Goal: Transaction & Acquisition: Subscribe to service/newsletter

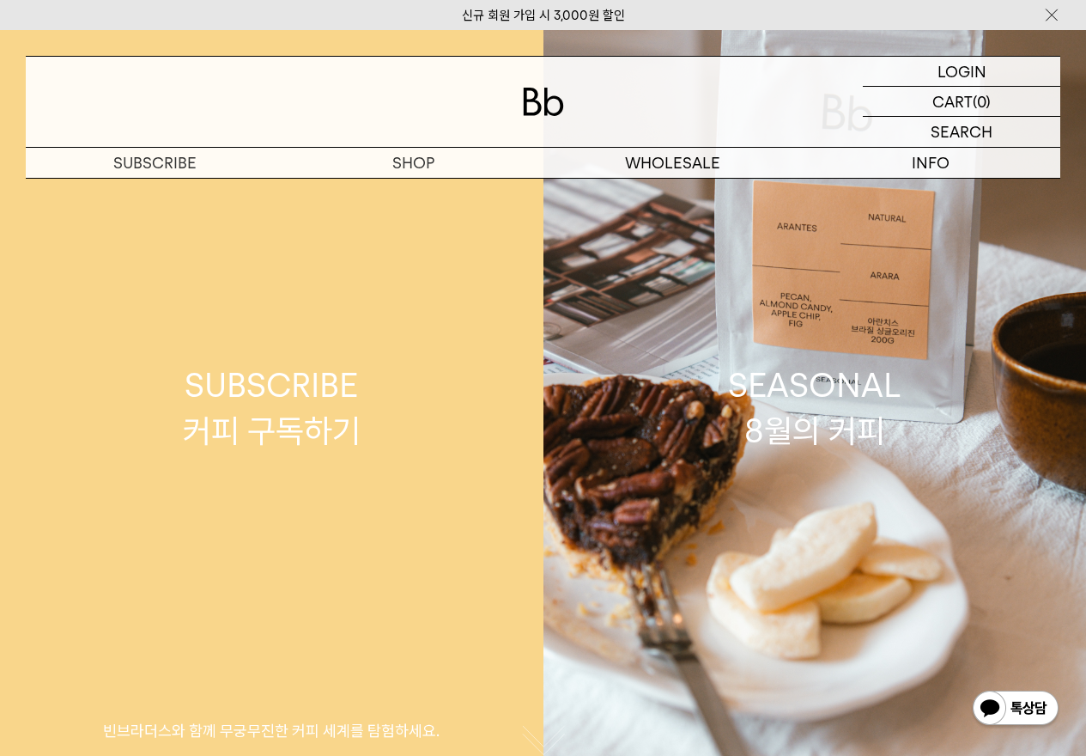
click at [271, 407] on div "SUBSCRIBE 커피 구독하기" at bounding box center [272, 407] width 178 height 91
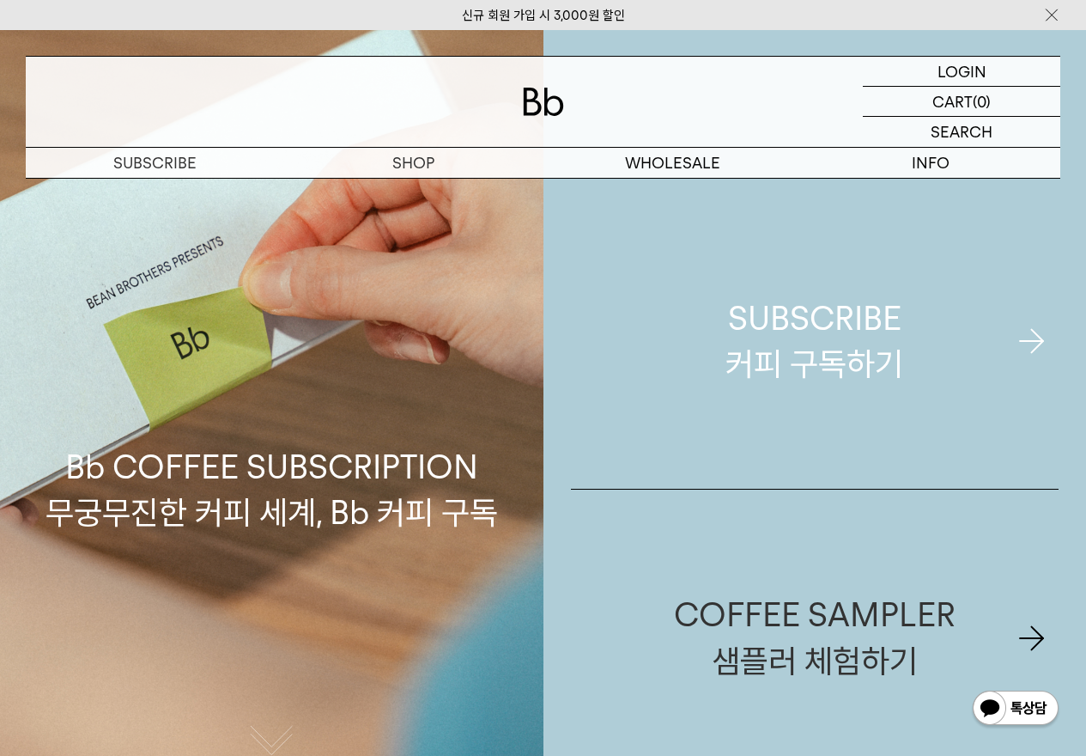
click at [816, 306] on div "SUBSCRIBE 커피 구독하기" at bounding box center [815, 340] width 178 height 91
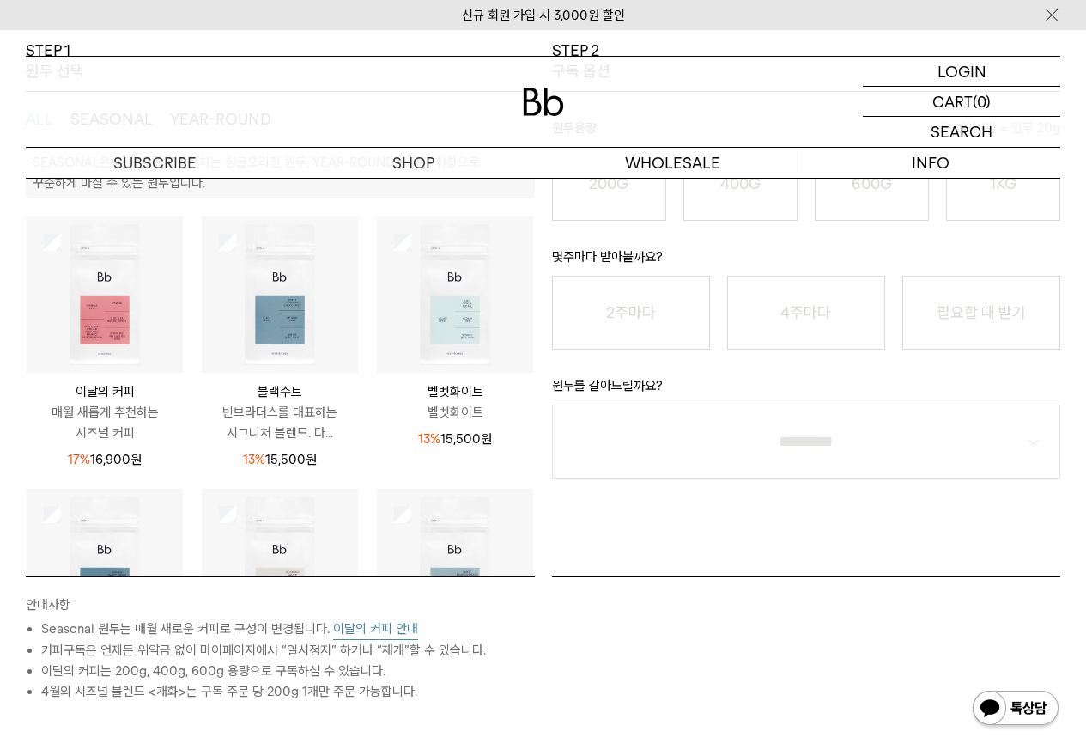
scroll to position [258, 0]
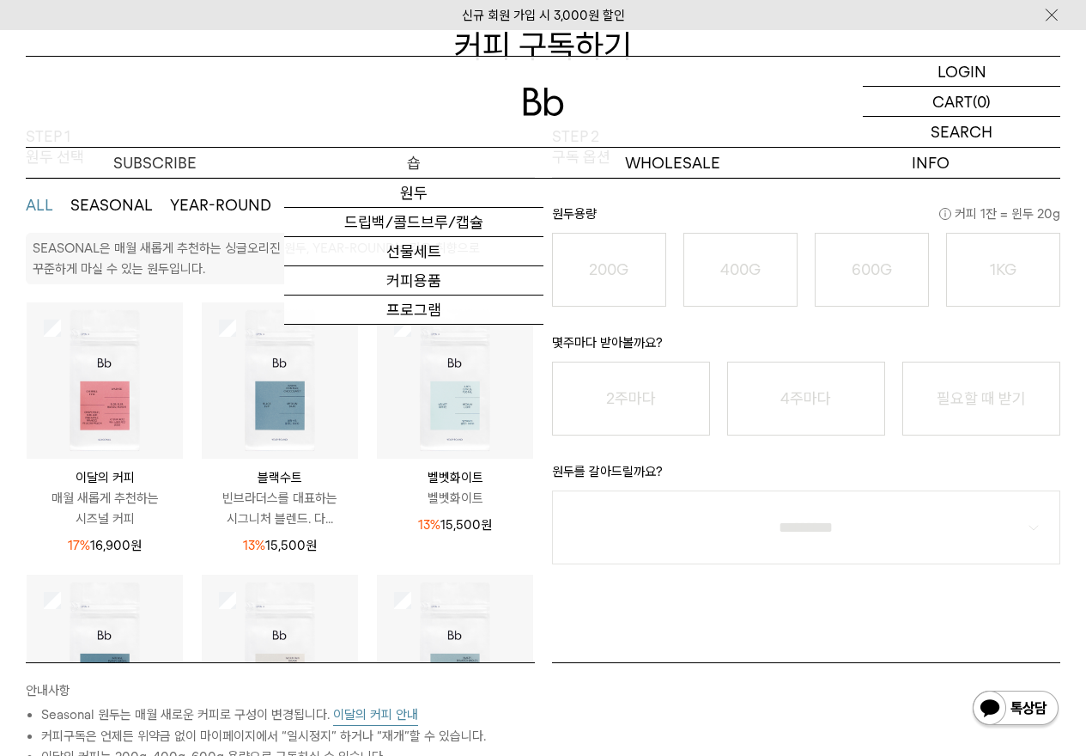
click at [411, 164] on p "숍" at bounding box center [413, 163] width 259 height 30
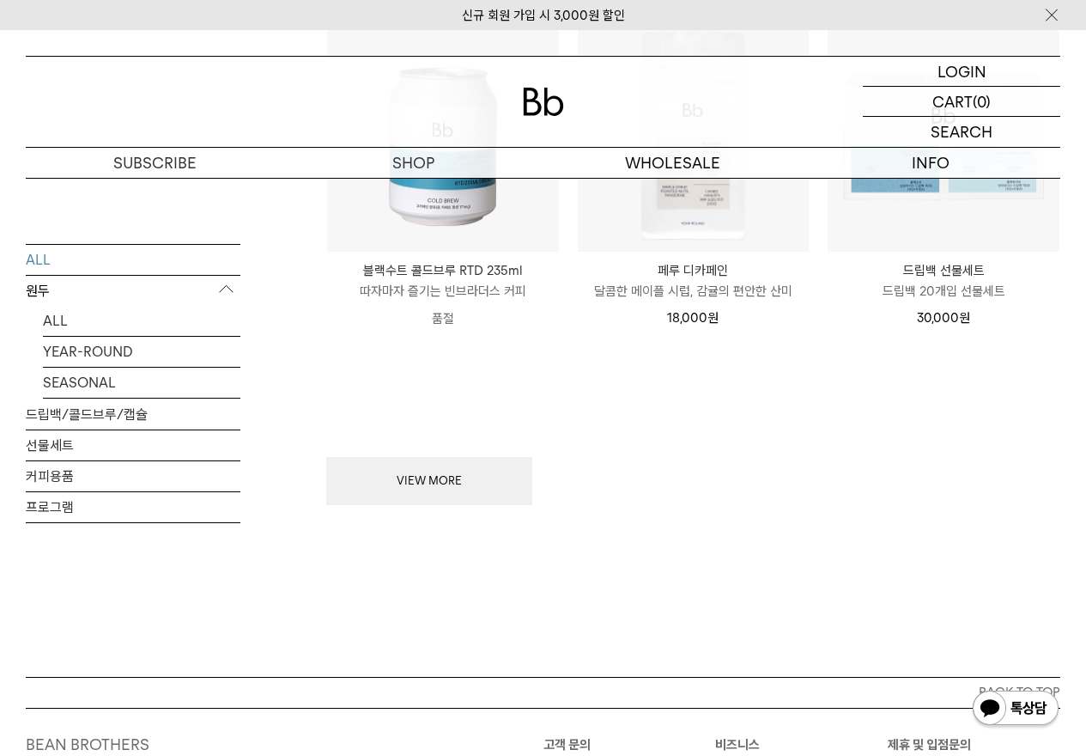
scroll to position [1975, 0]
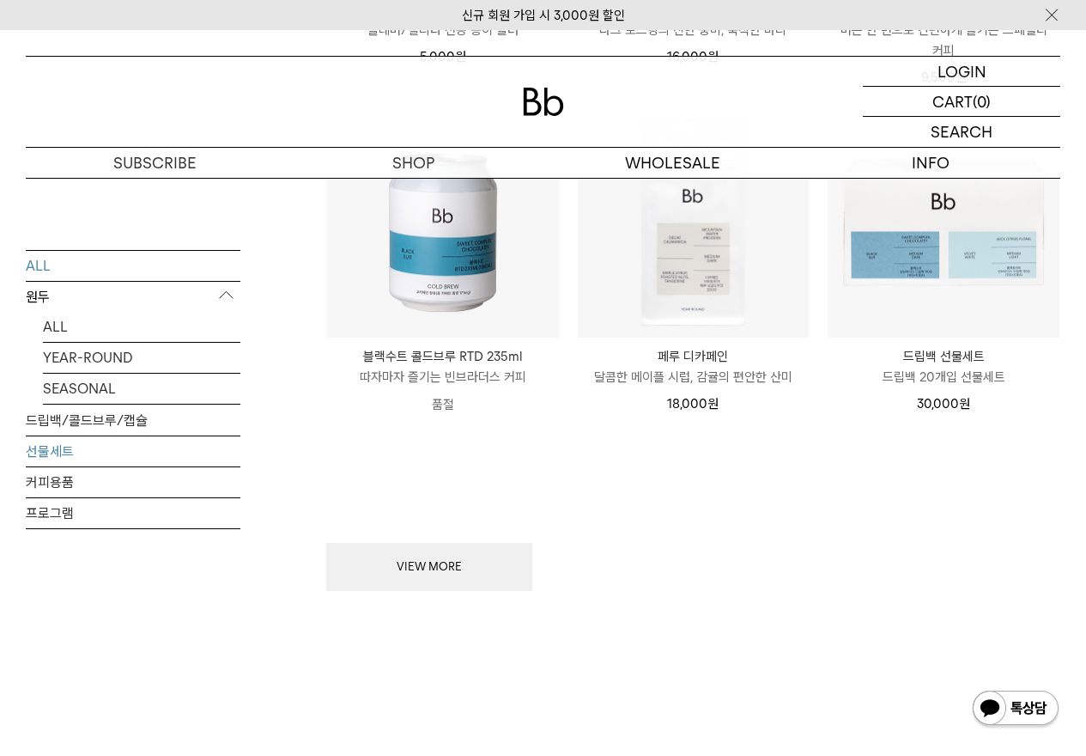
click at [86, 451] on link "선물세트" at bounding box center [133, 450] width 215 height 30
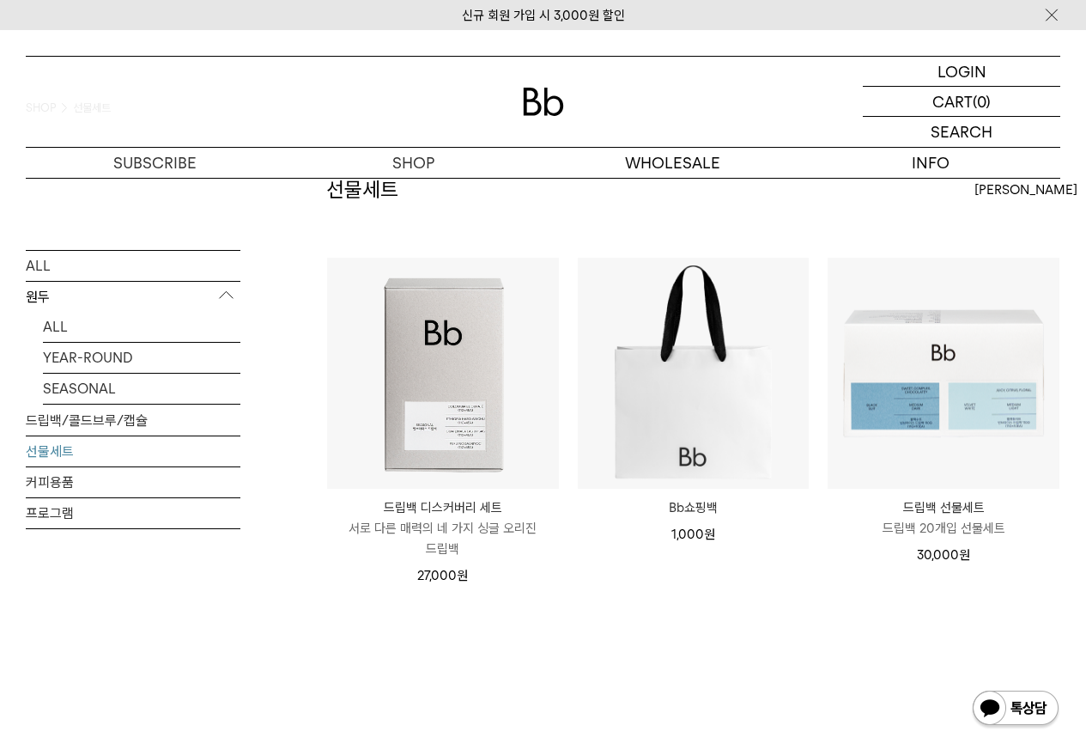
scroll to position [86, 0]
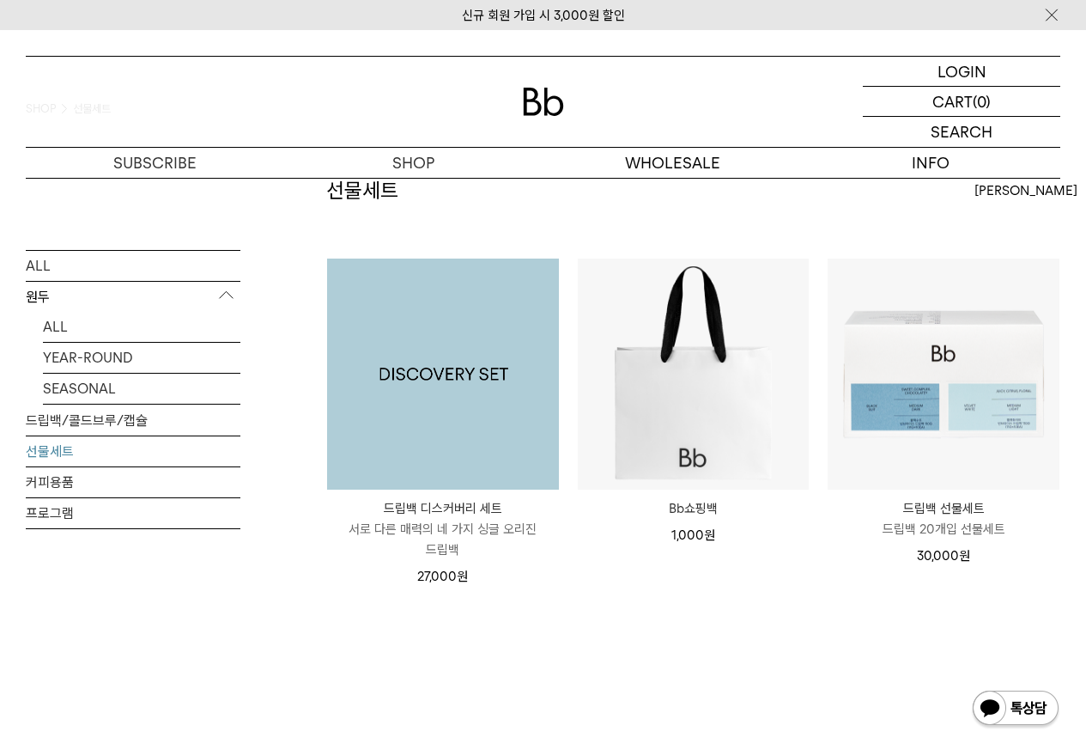
click at [483, 380] on img at bounding box center [443, 375] width 232 height 232
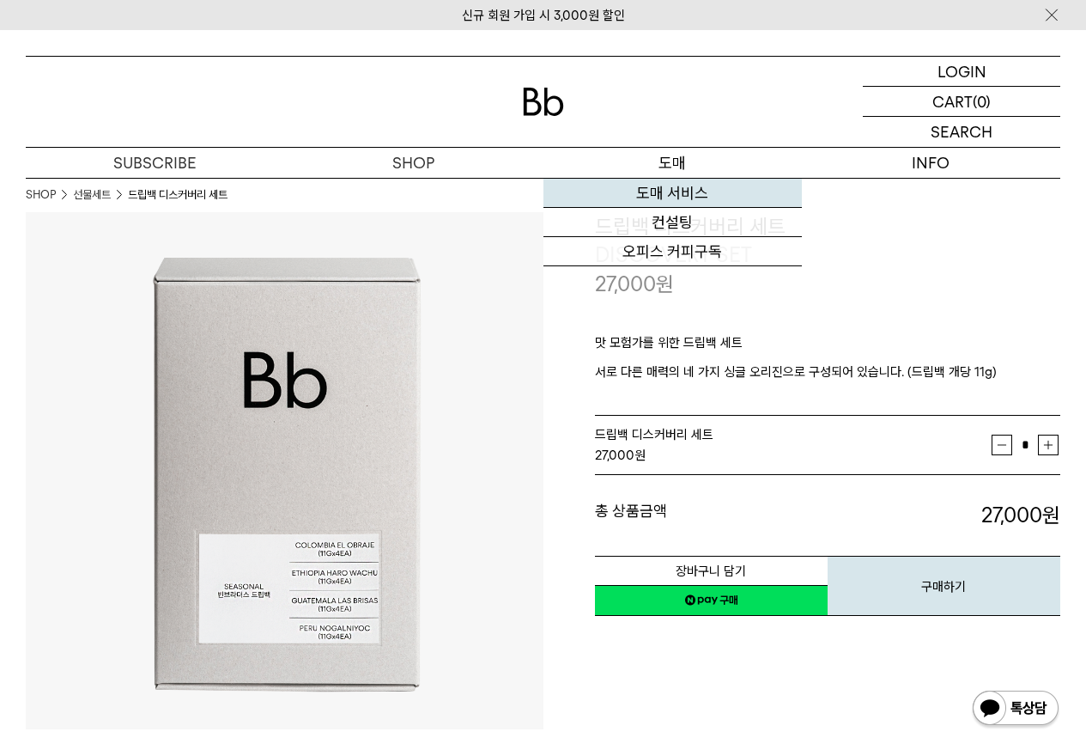
click at [686, 200] on link "도매 서비스" at bounding box center [673, 193] width 259 height 29
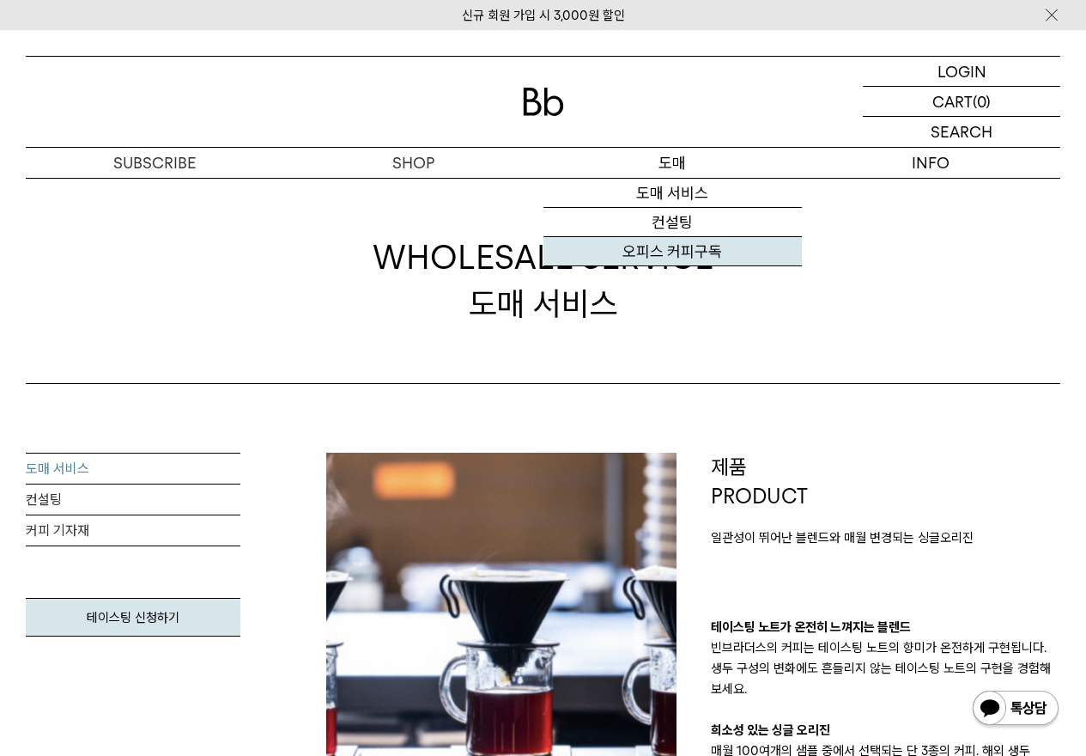
click at [701, 253] on link "오피스 커피구독" at bounding box center [673, 251] width 259 height 29
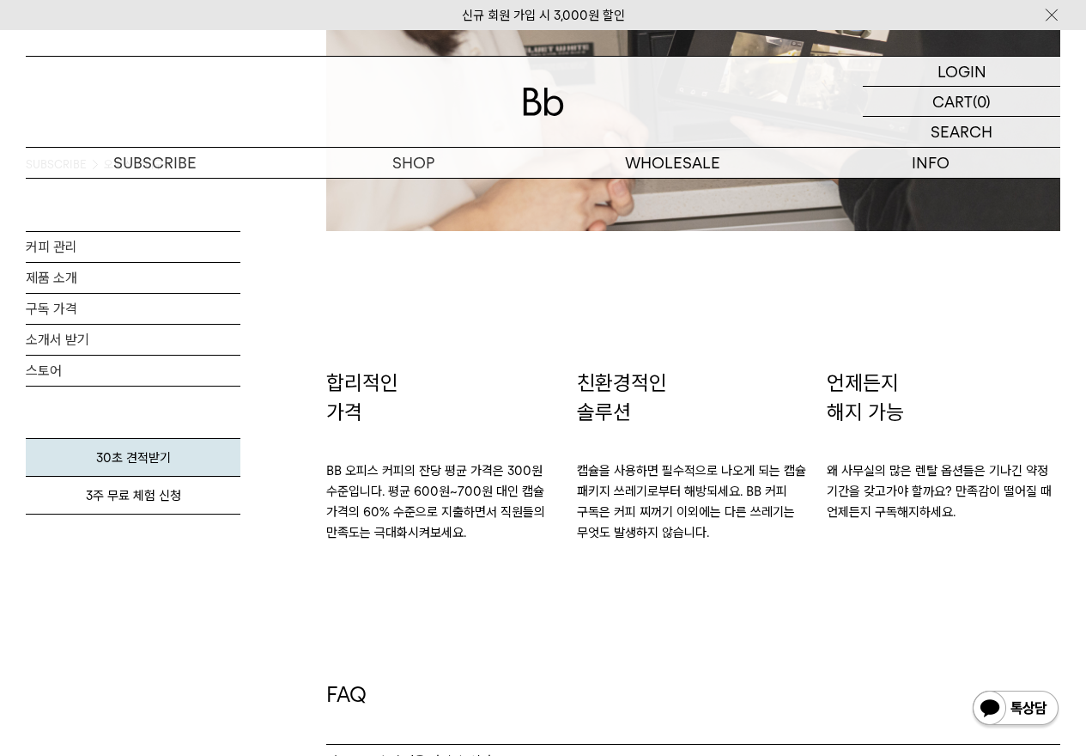
scroll to position [2405, 0]
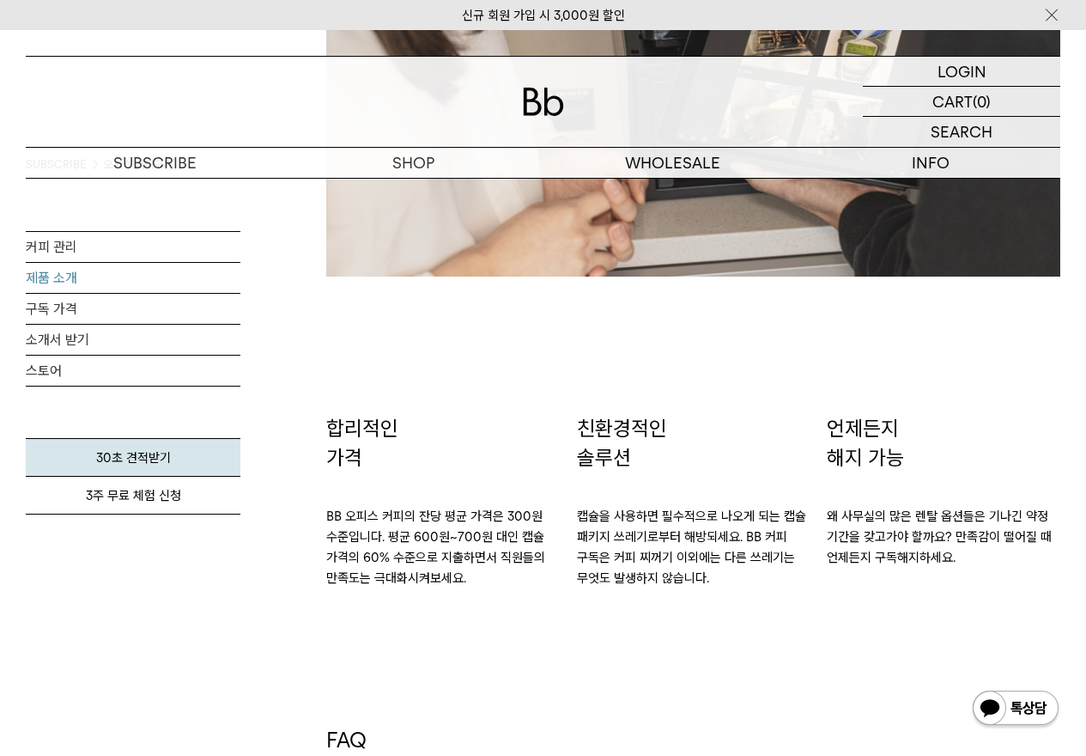
click at [49, 282] on link "제품 소개" at bounding box center [133, 278] width 215 height 30
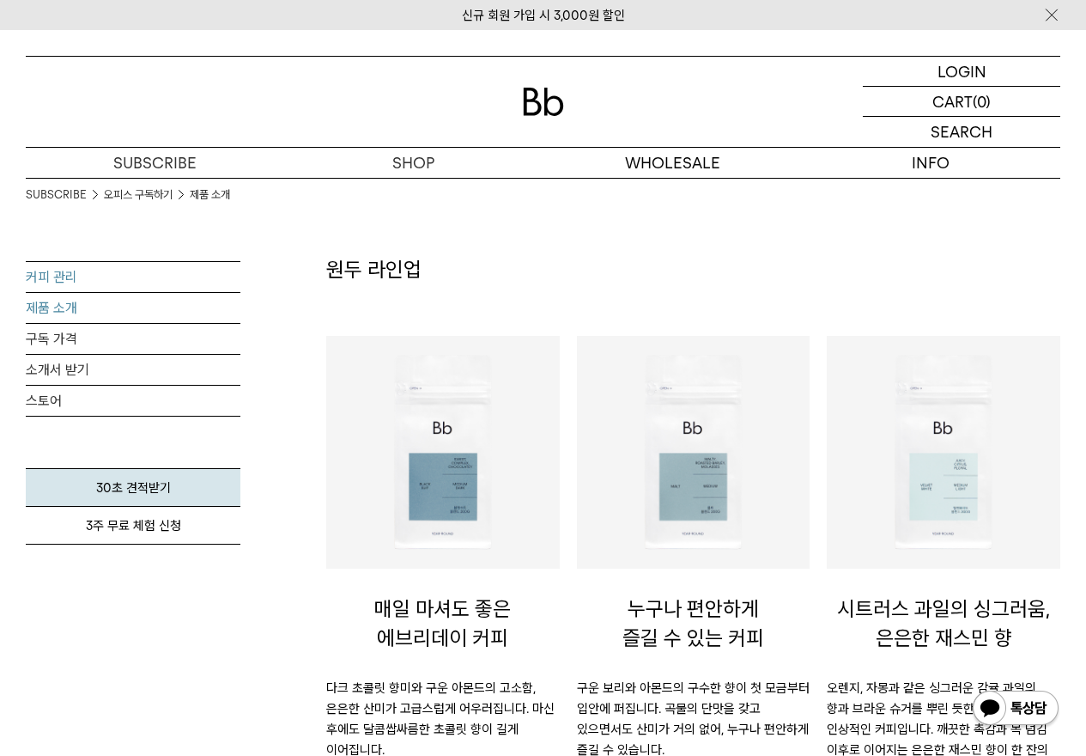
click at [67, 273] on link "커피 관리" at bounding box center [133, 277] width 215 height 30
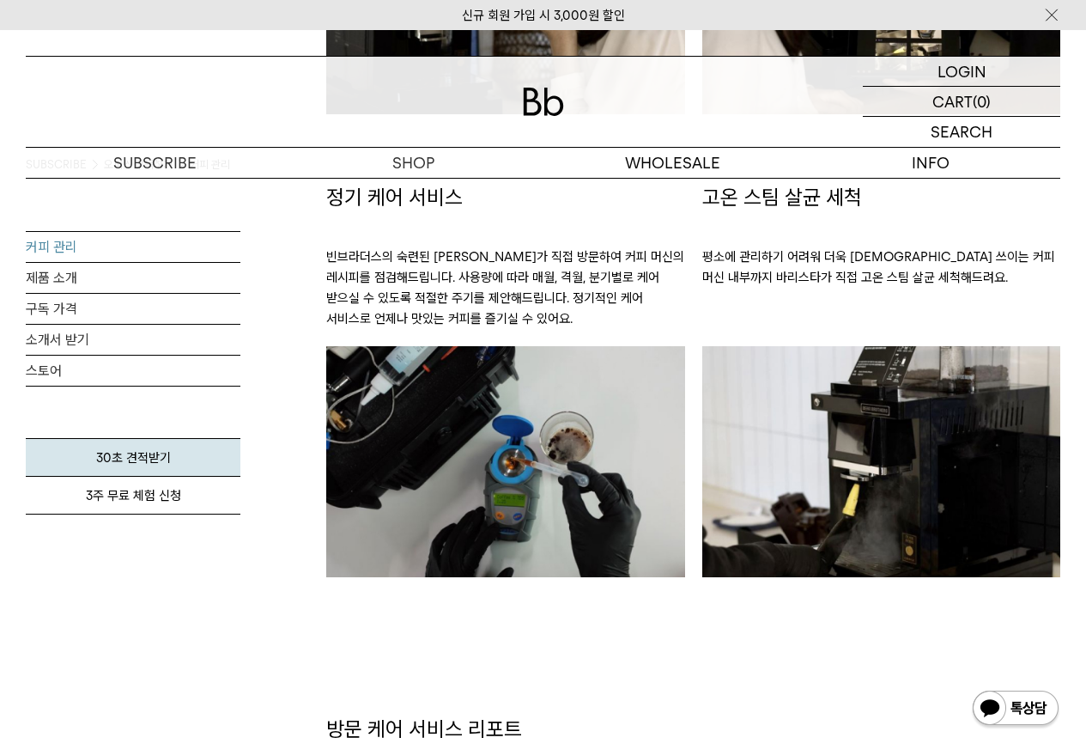
scroll to position [1460, 0]
click at [64, 314] on link "구독 가격" at bounding box center [133, 309] width 215 height 30
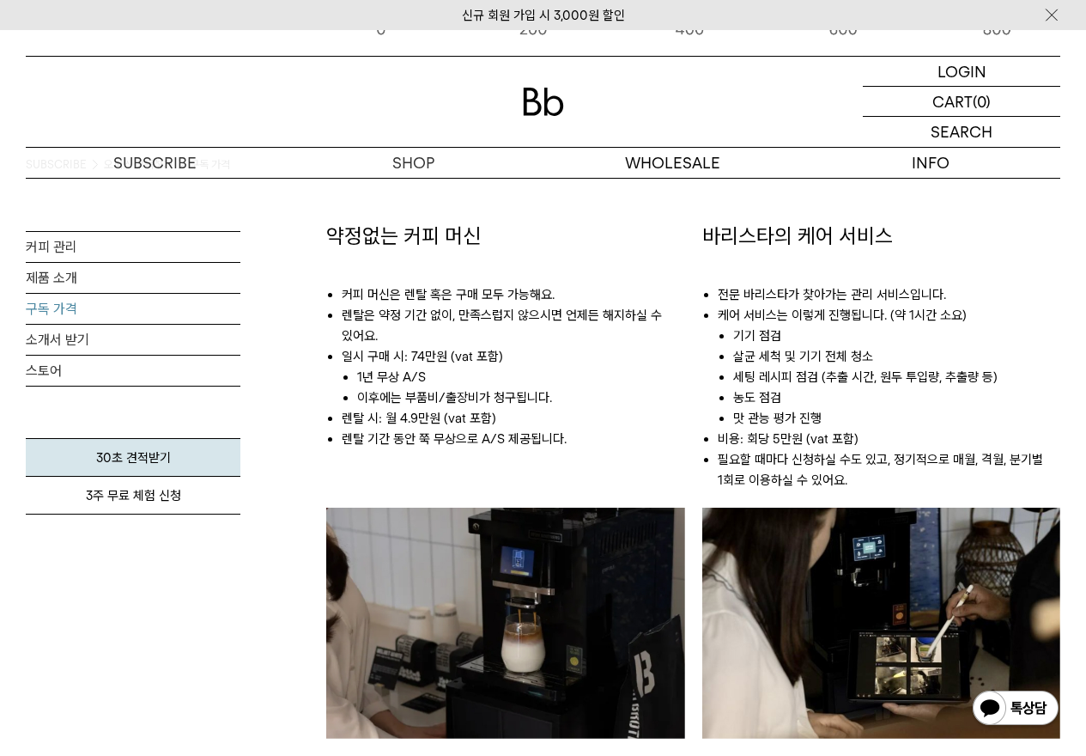
scroll to position [859, 0]
